Goal: Navigation & Orientation: Find specific page/section

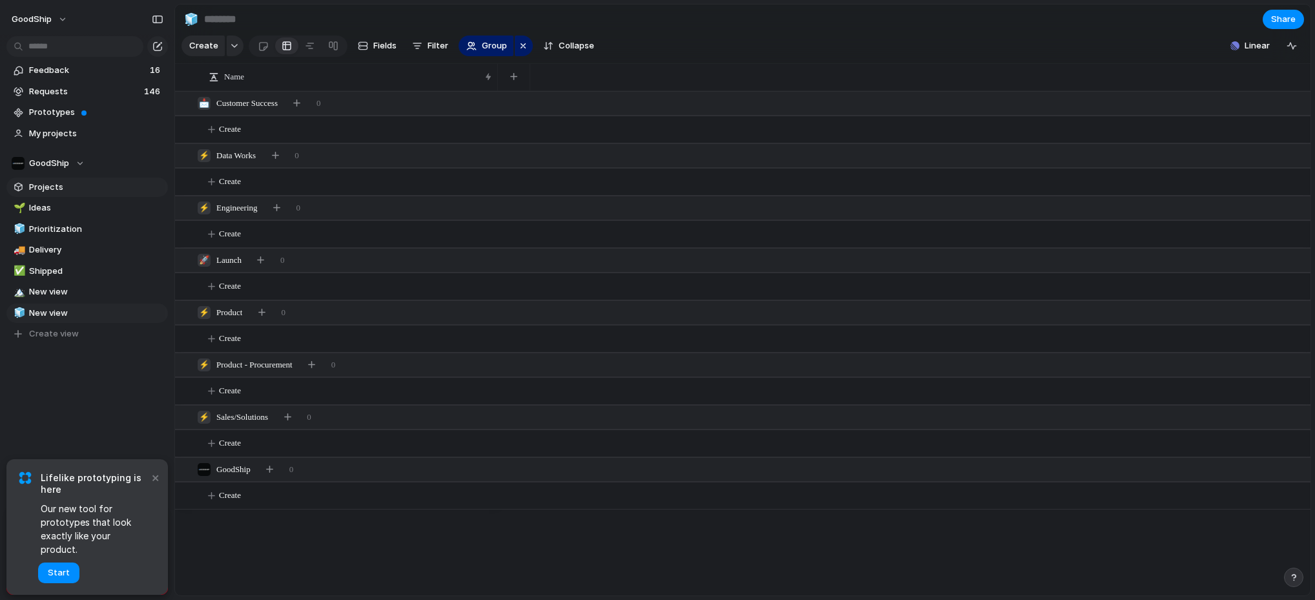
click at [57, 189] on span "Projects" at bounding box center [96, 187] width 134 height 13
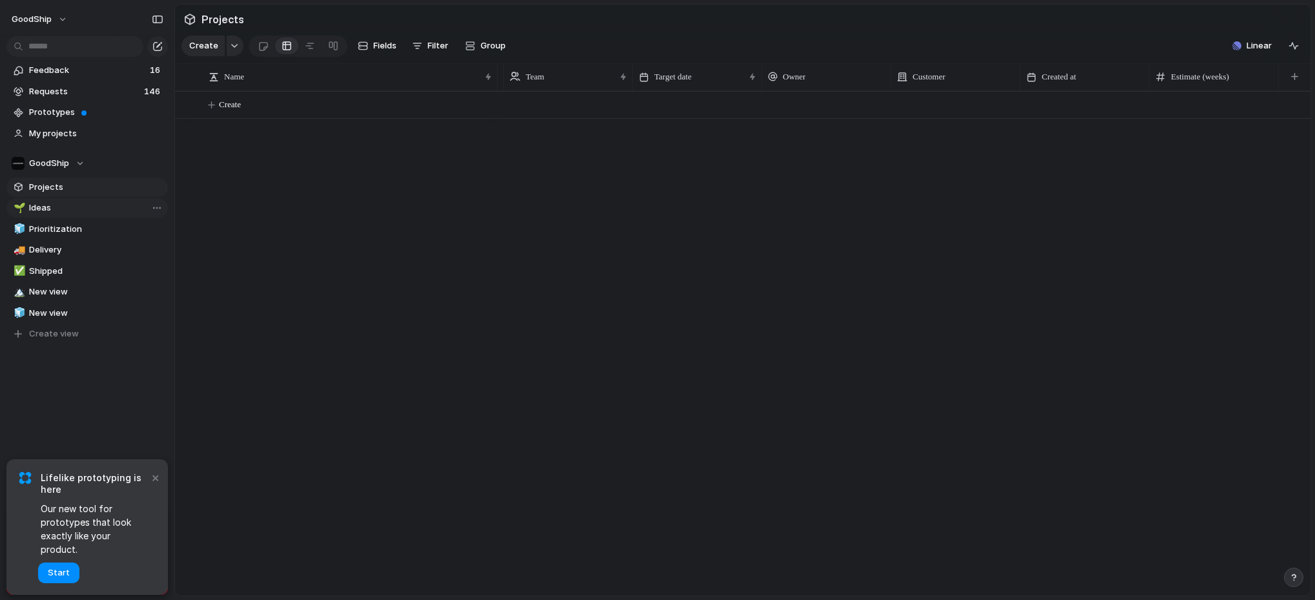
click at [48, 208] on span "Ideas" at bounding box center [96, 208] width 134 height 13
click at [61, 193] on span "Projects" at bounding box center [96, 187] width 134 height 13
